Goal: Information Seeking & Learning: Learn about a topic

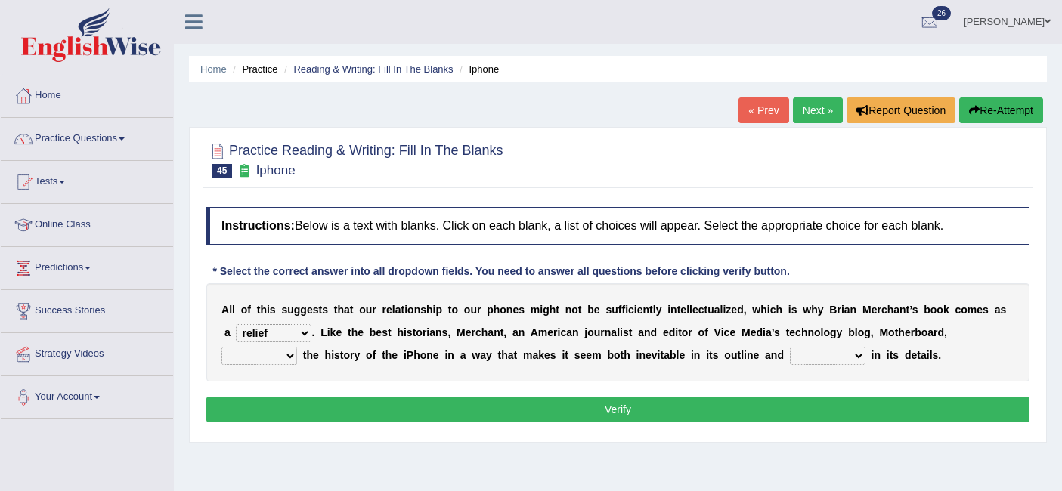
select select "relief"
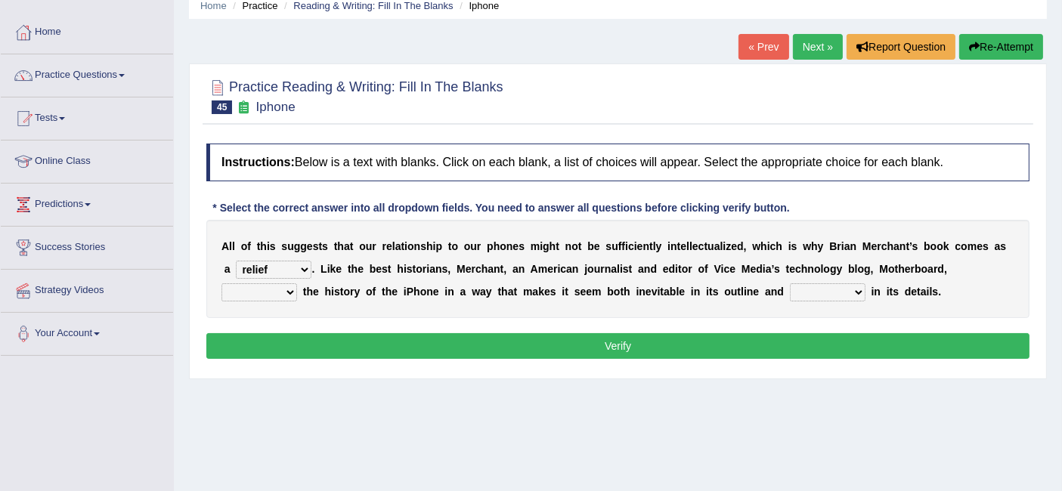
select select "unpacks"
click at [221, 283] on select "enriches unpacks detours contorts" at bounding box center [259, 292] width 76 height 18
click at [866, 289] on b at bounding box center [868, 292] width 6 height 12
click at [841, 296] on select "surprises surprised surprising surprise" at bounding box center [828, 292] width 76 height 18
select select "surprises"
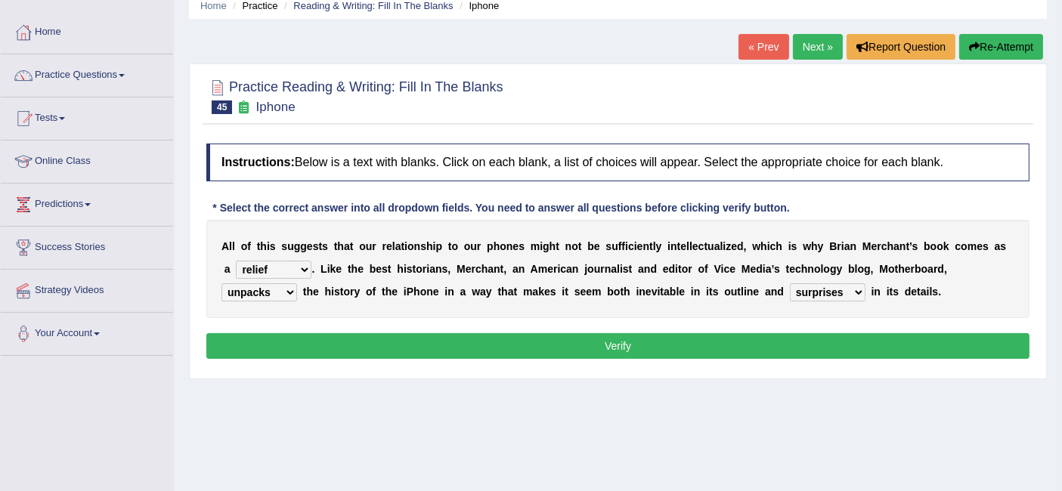
click at [790, 283] on select "surprises surprised surprising surprise" at bounding box center [828, 292] width 76 height 18
click at [886, 354] on button "Verify" at bounding box center [617, 346] width 823 height 26
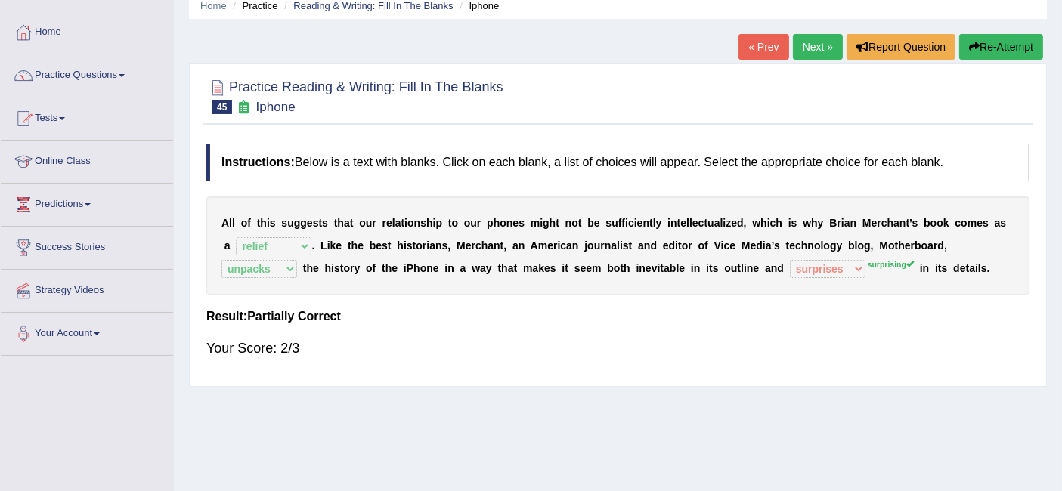
click at [812, 42] on link "Next »" at bounding box center [818, 47] width 50 height 26
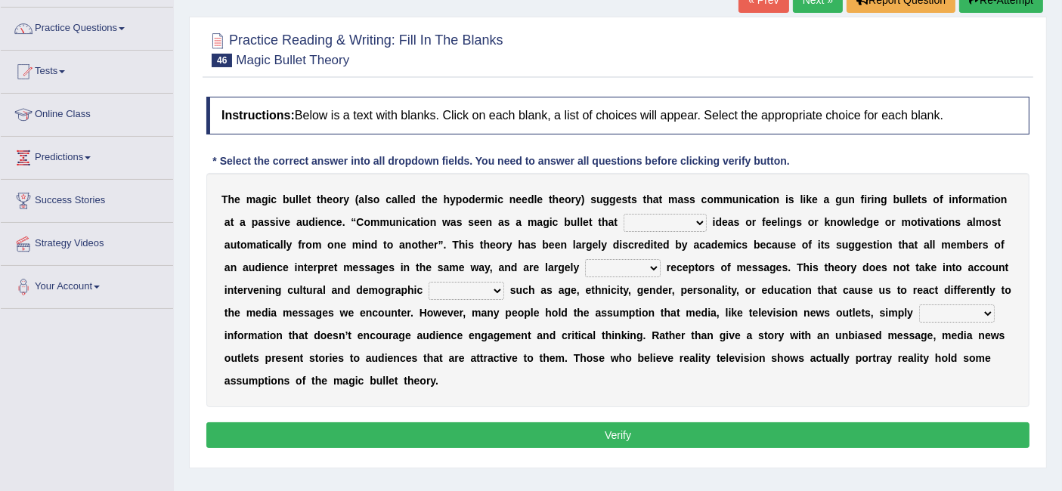
scroll to position [110, 0]
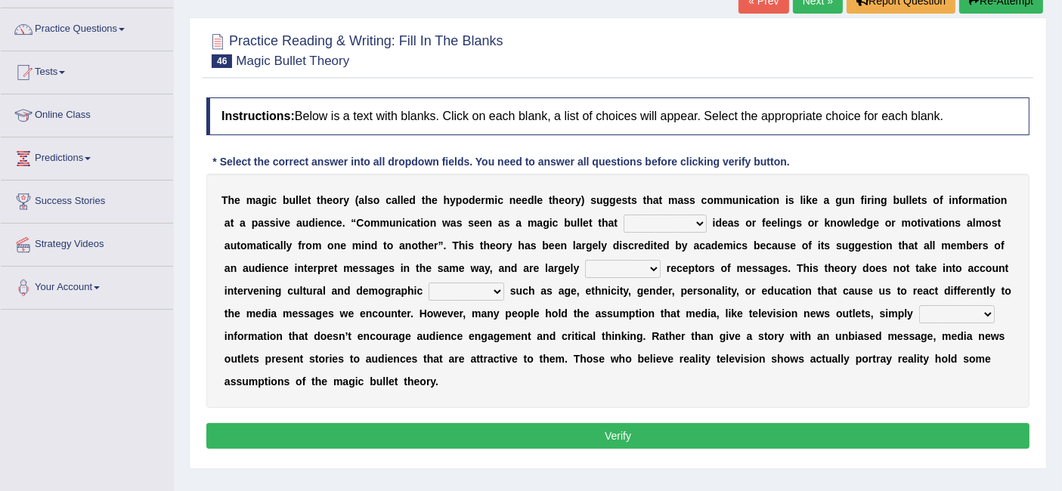
click at [667, 228] on select "transported translated transferred transformed" at bounding box center [665, 224] width 83 height 18
select select "transferred"
click at [624, 215] on select "transported translated transferred transformed" at bounding box center [665, 224] width 83 height 18
click at [636, 262] on select "negative active positive passive" at bounding box center [623, 269] width 76 height 18
select select "active"
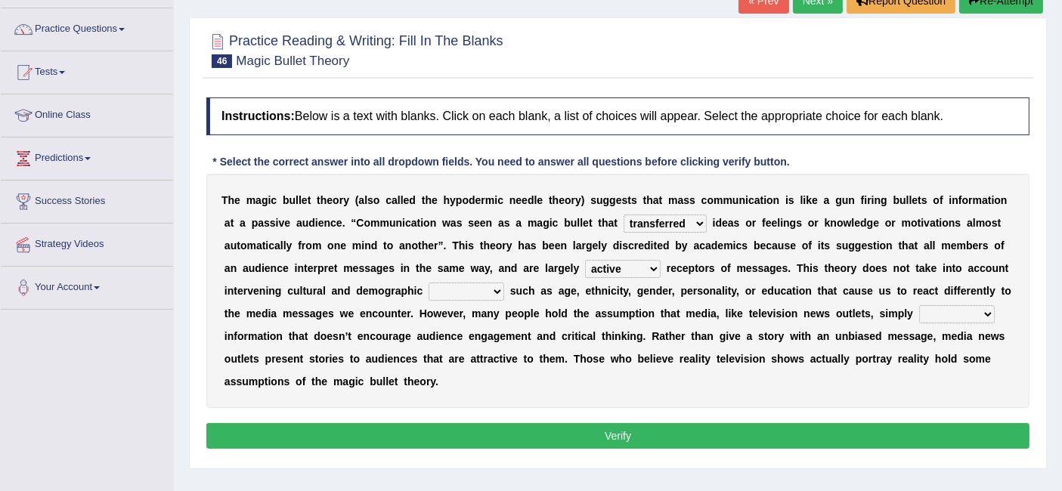
click at [585, 260] on select "negative active positive passive" at bounding box center [623, 269] width 76 height 18
click at [455, 286] on select "variables varies varieties variations" at bounding box center [467, 292] width 76 height 18
select select "variations"
click at [429, 283] on select "variables varies varieties variations" at bounding box center [467, 292] width 76 height 18
click at [937, 314] on select "respond resume release request" at bounding box center [957, 314] width 76 height 18
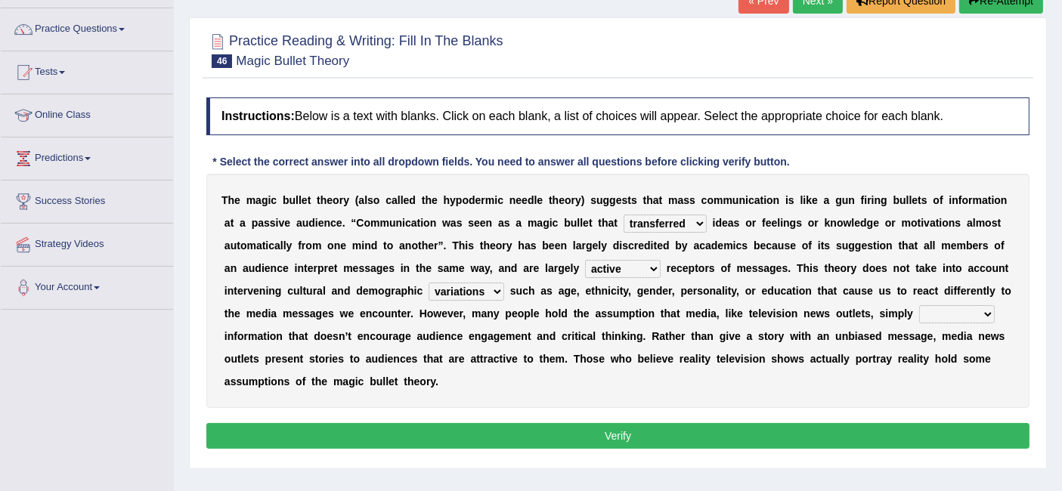
click at [957, 313] on select "respond resume release request" at bounding box center [957, 314] width 76 height 18
select select "release"
click at [919, 305] on select "respond resume release request" at bounding box center [957, 314] width 76 height 18
click at [729, 440] on button "Verify" at bounding box center [617, 436] width 823 height 26
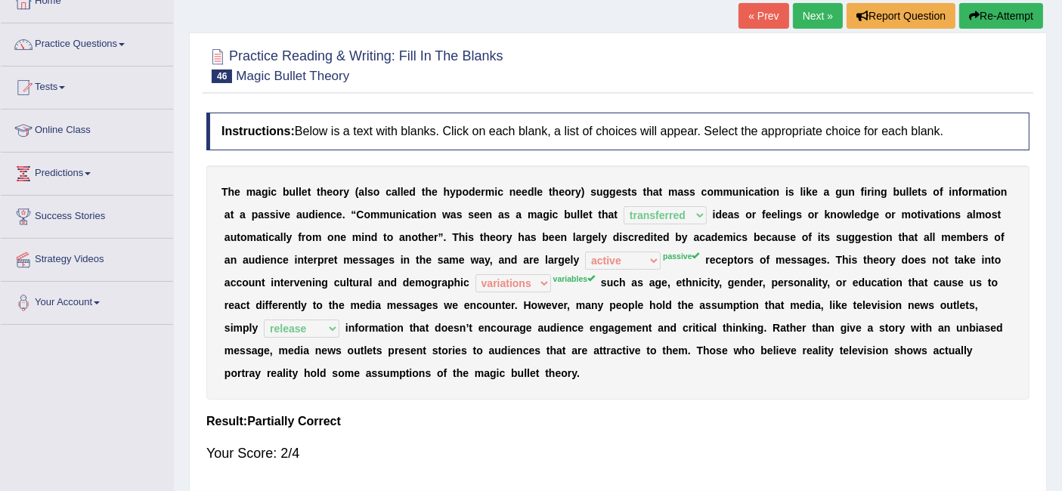
scroll to position [0, 0]
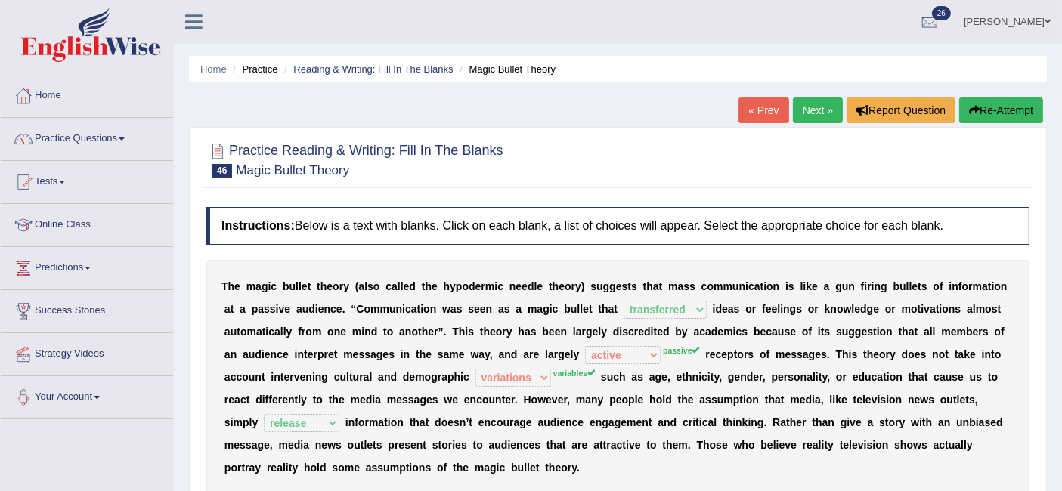
click at [125, 138] on span at bounding box center [122, 139] width 6 height 3
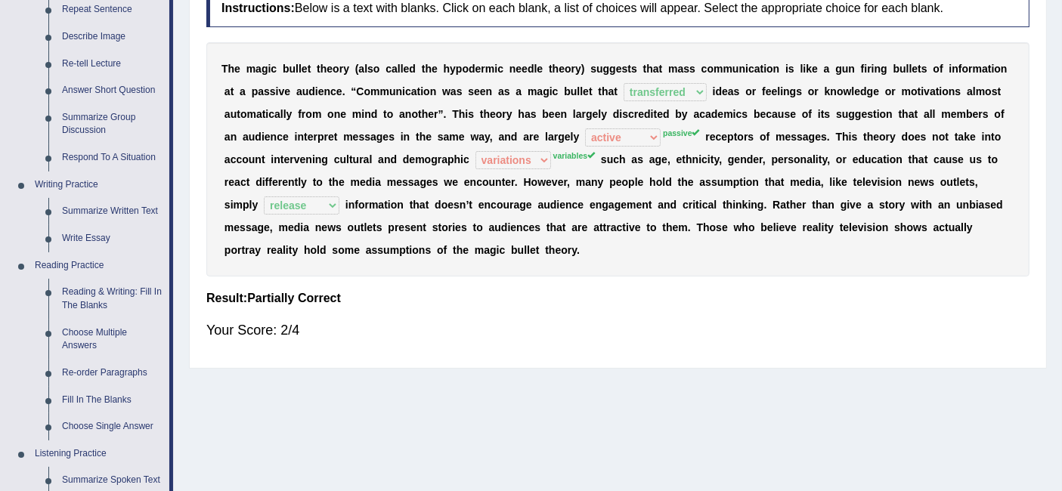
scroll to position [216, 0]
click at [110, 406] on link "Fill In The Blanks" at bounding box center [112, 401] width 114 height 27
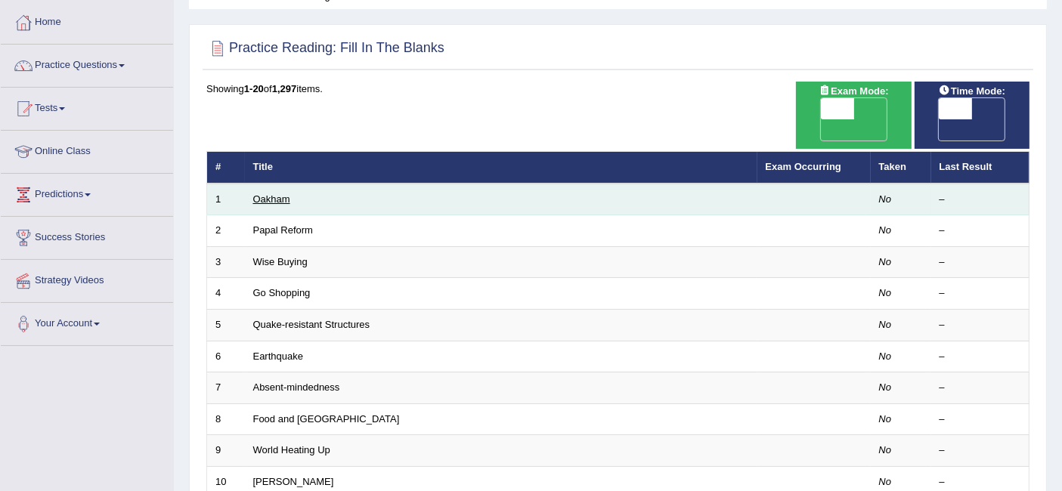
click at [273, 193] on link "Oakham" at bounding box center [271, 198] width 37 height 11
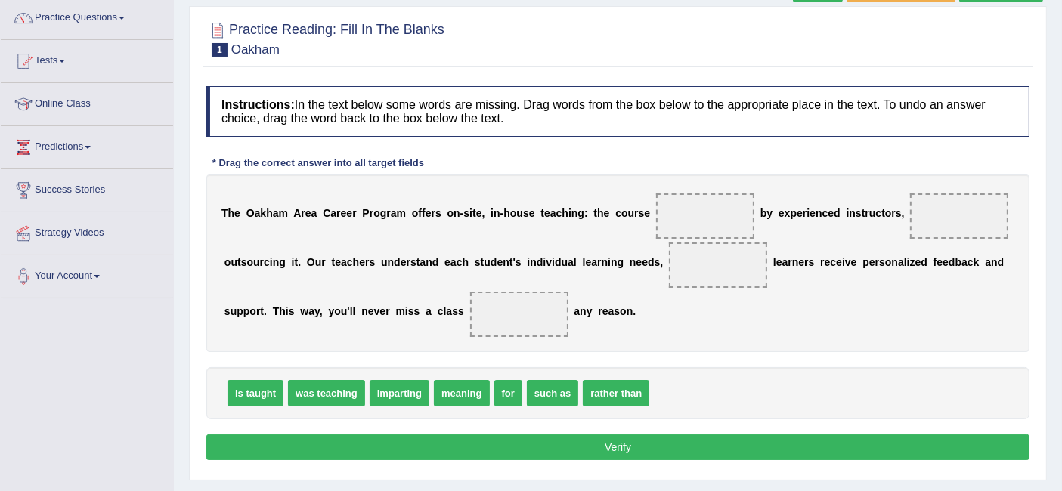
scroll to position [131, 0]
